Goal: Find specific fact: Find specific fact

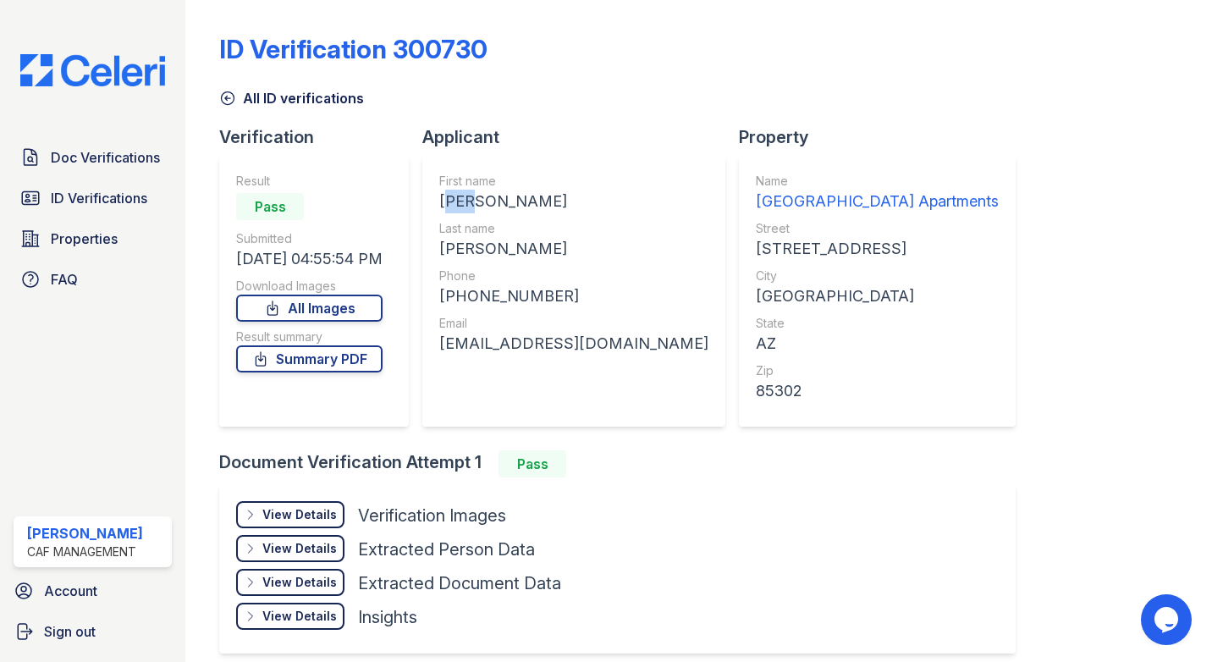
drag, startPoint x: 481, startPoint y: 203, endPoint x: 441, endPoint y: 204, distance: 40.6
click at [441, 204] on div "First name [PERSON_NAME] Last name [PERSON_NAME] Phone [PHONE_NUMBER] Email [EM…" at bounding box center [573, 291] width 303 height 271
copy div "[PERSON_NAME]"
drag, startPoint x: 756, startPoint y: 492, endPoint x: 558, endPoint y: 613, distance: 231.6
click at [756, 492] on div "View Details Details Hide Details Details Verification Images Document Front Op…" at bounding box center [617, 568] width 796 height 169
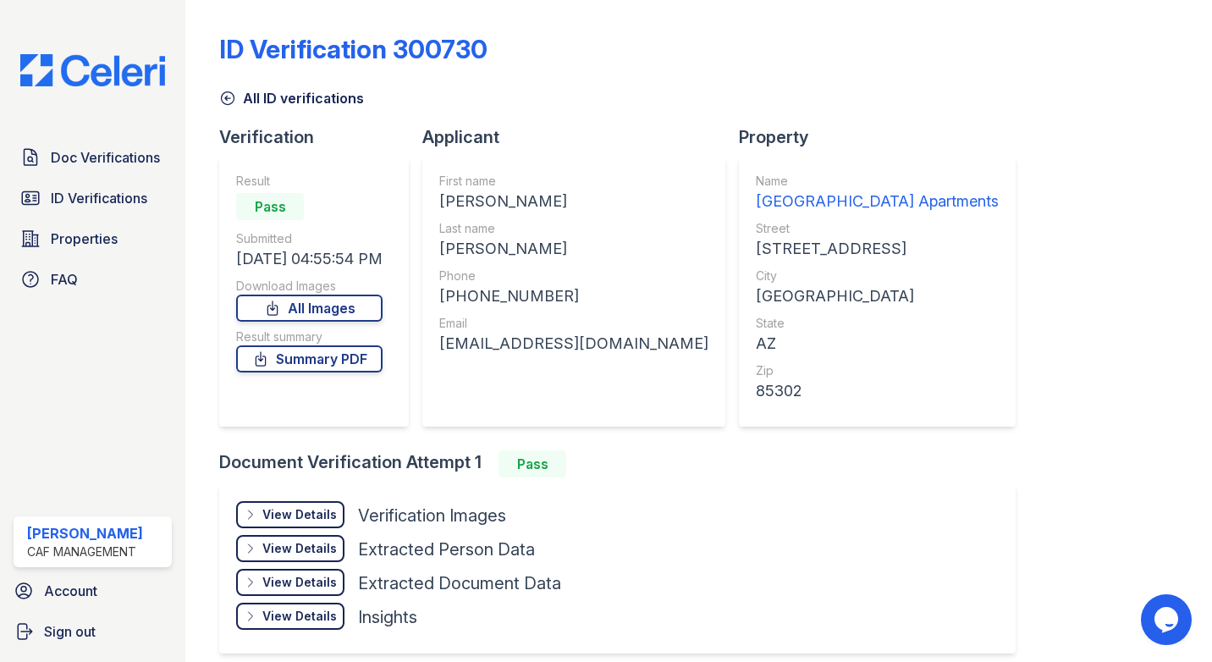
drag, startPoint x: 569, startPoint y: 256, endPoint x: 437, endPoint y: 257, distance: 132.0
click at [437, 257] on div "First name [PERSON_NAME] Last name [PERSON_NAME] Phone [PHONE_NUMBER] Email [EM…" at bounding box center [573, 291] width 303 height 271
copy div "[PERSON_NAME]"
drag, startPoint x: 559, startPoint y: 296, endPoint x: 460, endPoint y: 304, distance: 99.3
click at [460, 304] on div "[PHONE_NUMBER]" at bounding box center [573, 296] width 269 height 24
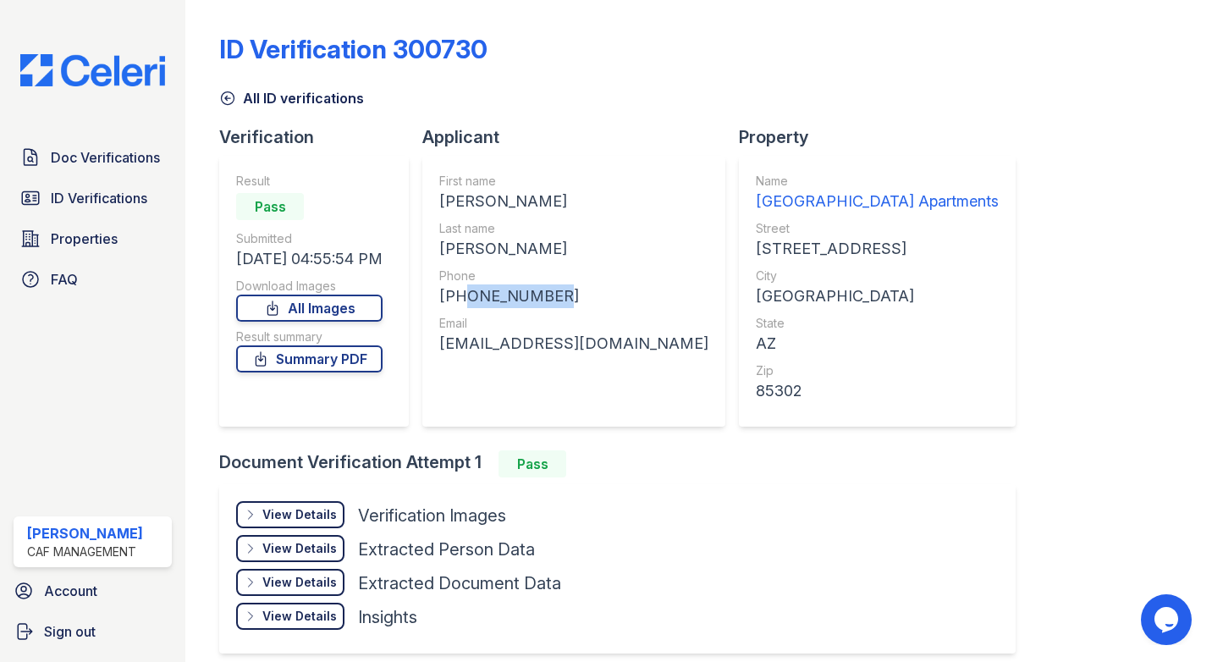
copy div "6025177215"
drag, startPoint x: 616, startPoint y: 348, endPoint x: 443, endPoint y: 343, distance: 172.6
click at [443, 343] on div "First name [PERSON_NAME] Last name [PERSON_NAME] Phone [PHONE_NUMBER] Email [EM…" at bounding box center [573, 291] width 303 height 271
copy div "[EMAIL_ADDRESS][DOMAIN_NAME]"
